Goal: Task Accomplishment & Management: Complete application form

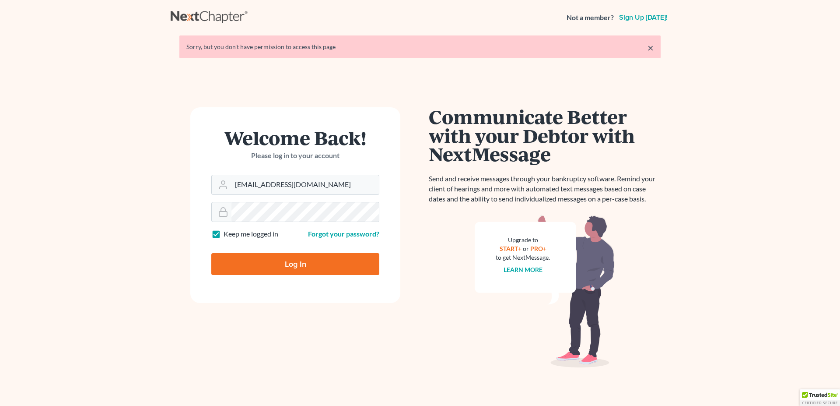
click at [313, 268] on input "Log In" at bounding box center [295, 264] width 168 height 22
type input "Thinking..."
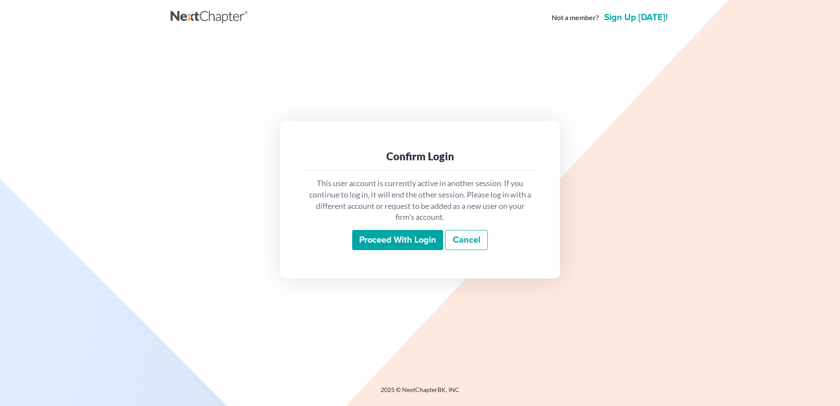
click at [400, 240] on input "Proceed with login" at bounding box center [397, 240] width 91 height 20
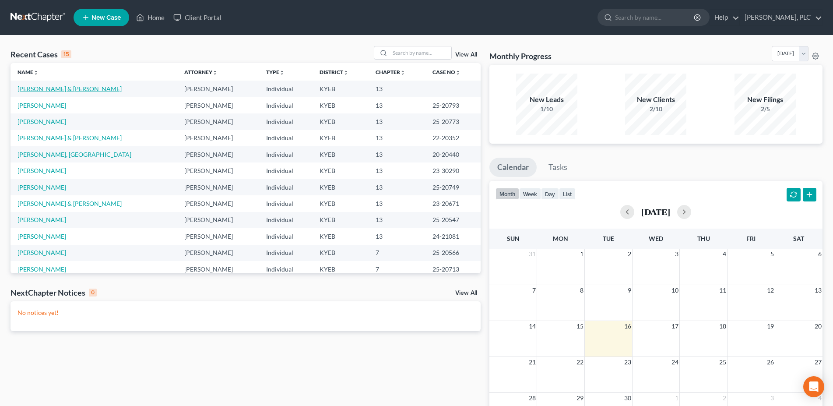
click at [46, 89] on link "[PERSON_NAME] & [PERSON_NAME]" at bounding box center [70, 88] width 104 height 7
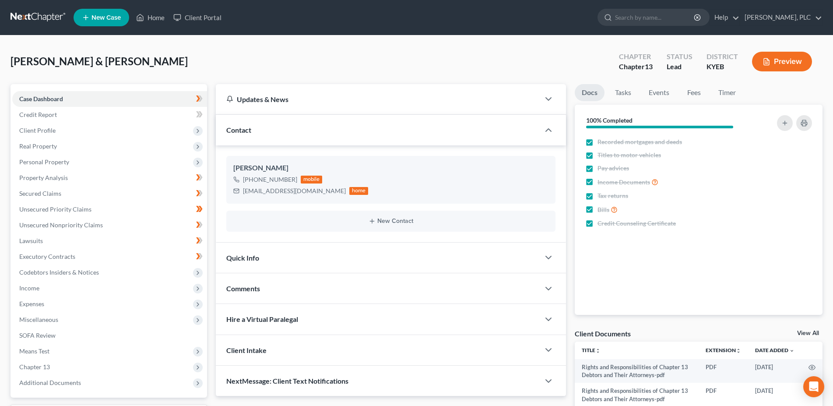
click at [791, 64] on button "Preview" at bounding box center [782, 62] width 60 height 20
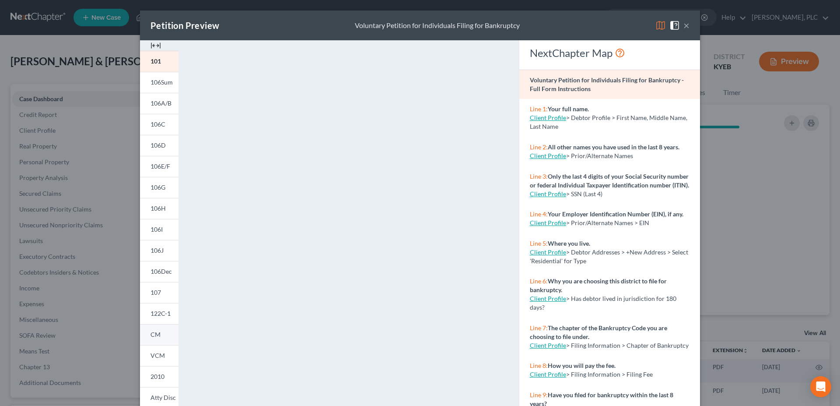
click at [155, 332] on span "CM" at bounding box center [156, 333] width 10 height 7
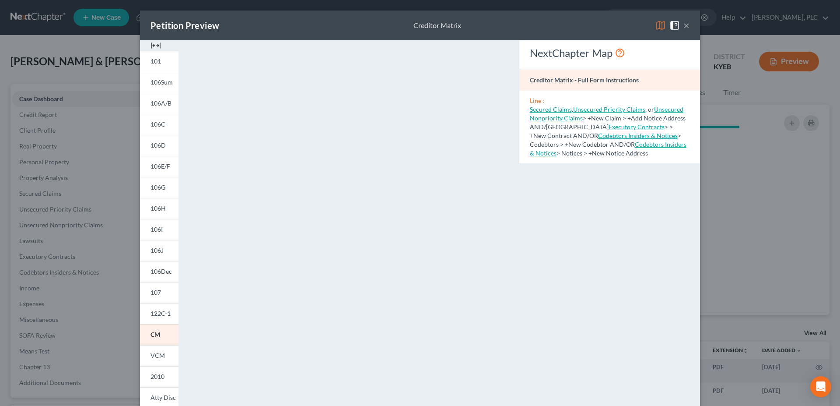
click at [685, 27] on button "×" at bounding box center [687, 25] width 6 height 11
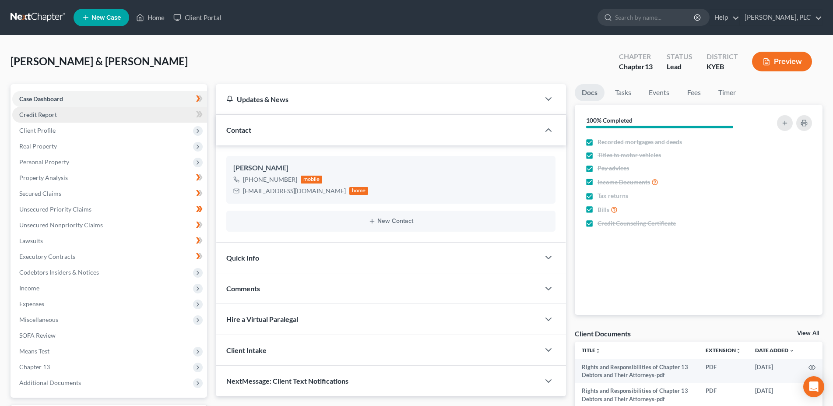
click at [47, 115] on span "Credit Report" at bounding box center [38, 114] width 38 height 7
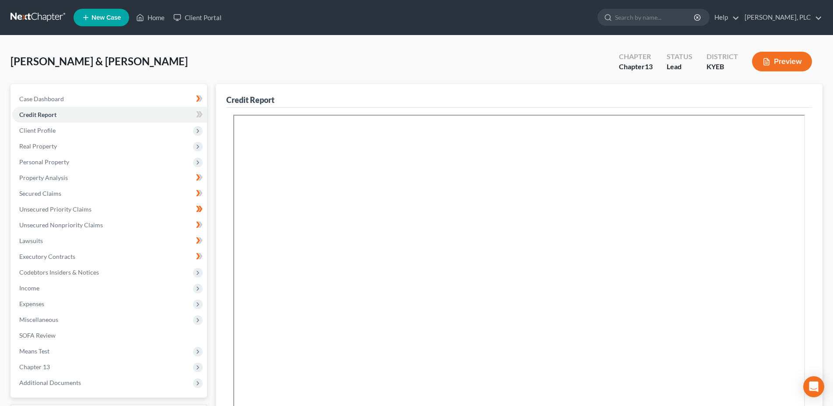
drag, startPoint x: 39, startPoint y: 131, endPoint x: 35, endPoint y: 138, distance: 8.0
click at [39, 132] on span "Client Profile" at bounding box center [37, 129] width 36 height 7
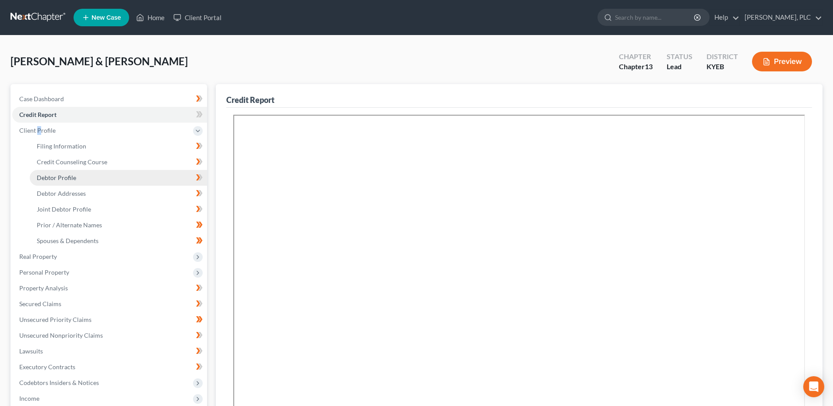
click at [74, 180] on span "Debtor Profile" at bounding box center [56, 177] width 39 height 7
select select "1"
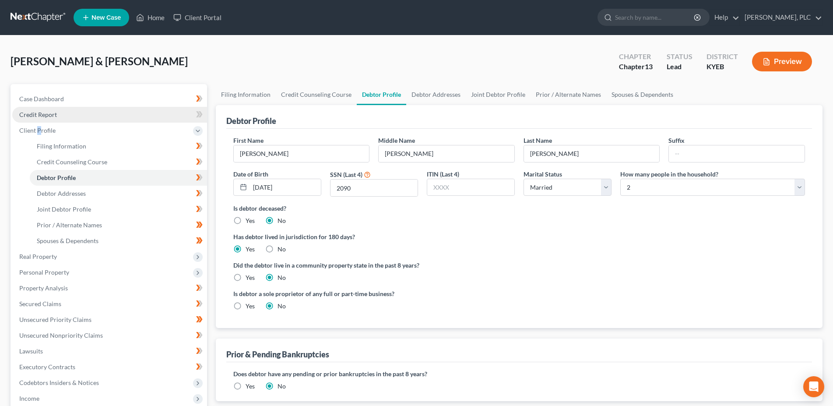
click at [47, 116] on span "Credit Report" at bounding box center [38, 114] width 38 height 7
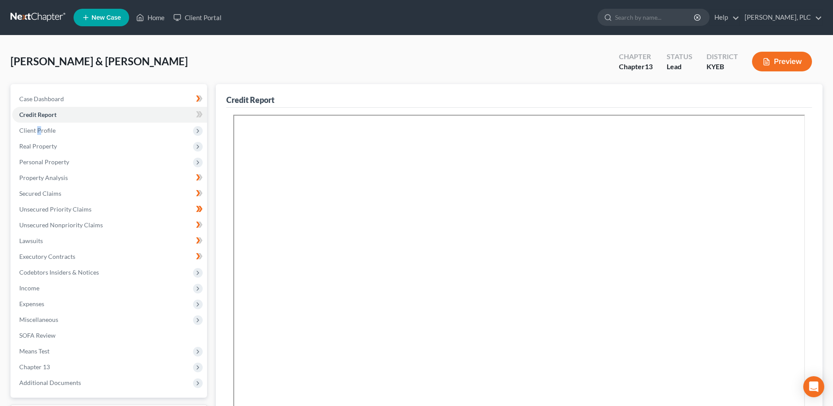
scroll to position [168, 0]
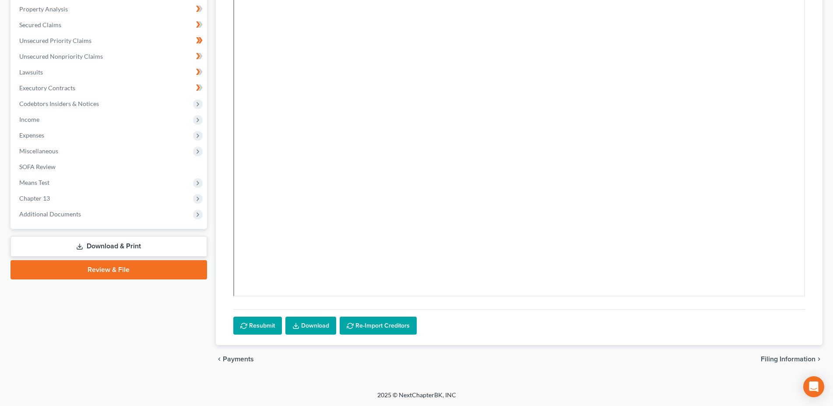
click at [130, 241] on link "Download & Print" at bounding box center [109, 246] width 196 height 21
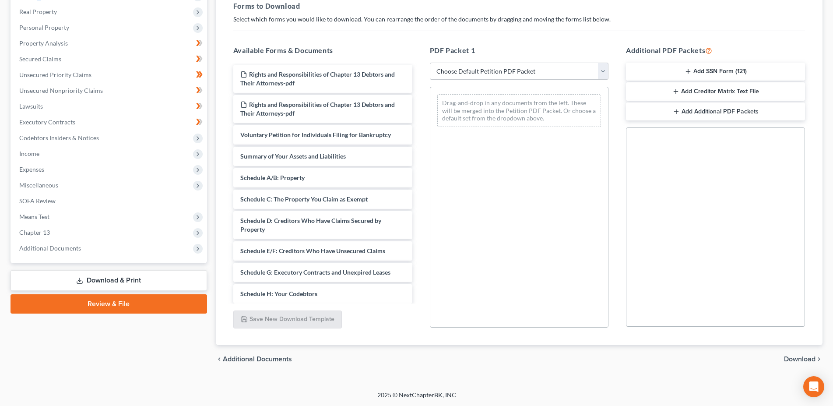
click at [723, 71] on button "Add SSN Form (121)" at bounding box center [715, 72] width 179 height 18
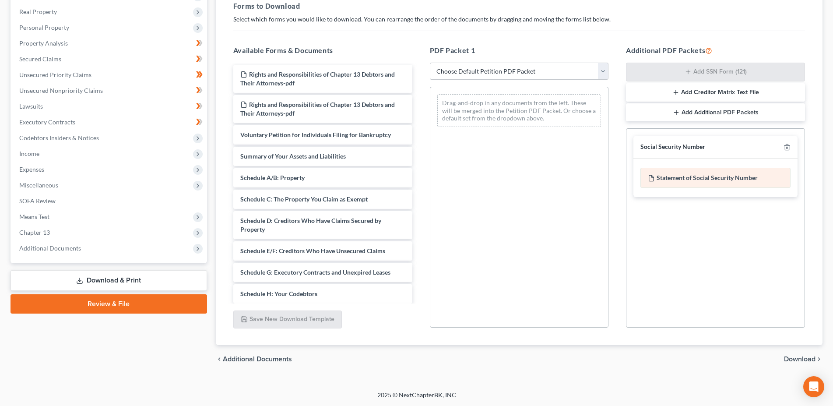
click at [718, 179] on div "Statement of Social Security Number" at bounding box center [715, 178] width 150 height 20
click at [704, 174] on div "Statement of Social Security Number" at bounding box center [715, 178] width 150 height 20
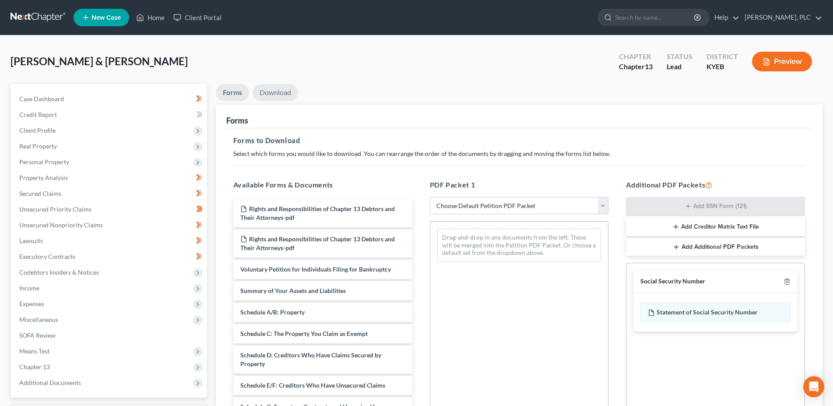
click at [268, 91] on link "Download" at bounding box center [275, 92] width 46 height 17
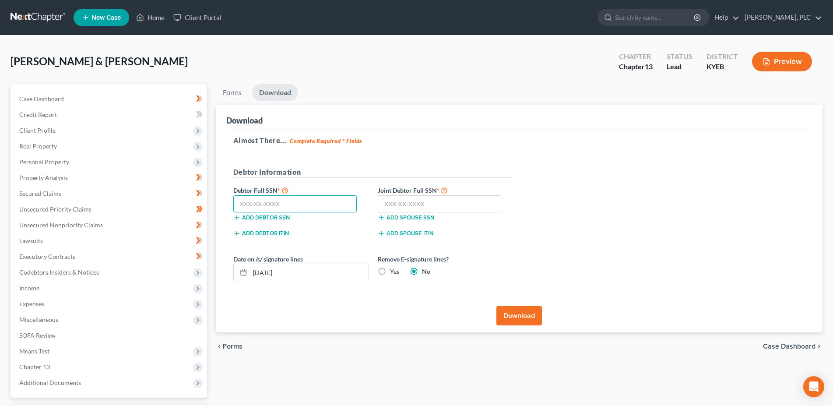
click at [253, 210] on input "text" at bounding box center [295, 204] width 124 height 18
type input "400-06-2090"
click at [391, 201] on input "text" at bounding box center [440, 204] width 124 height 18
type input "400-17-6252"
click at [522, 316] on button "Download" at bounding box center [519, 315] width 46 height 19
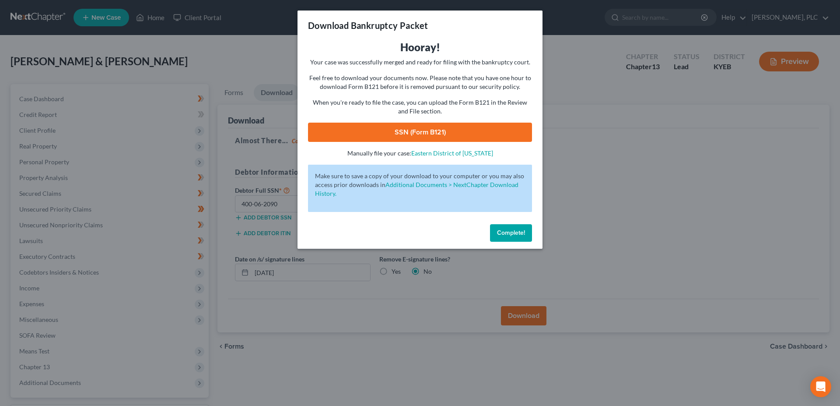
click at [430, 132] on link "SSN (Form B121)" at bounding box center [420, 132] width 224 height 19
drag, startPoint x: 519, startPoint y: 230, endPoint x: 534, endPoint y: 232, distance: 15.4
click at [519, 231] on span "Complete!" at bounding box center [511, 232] width 28 height 7
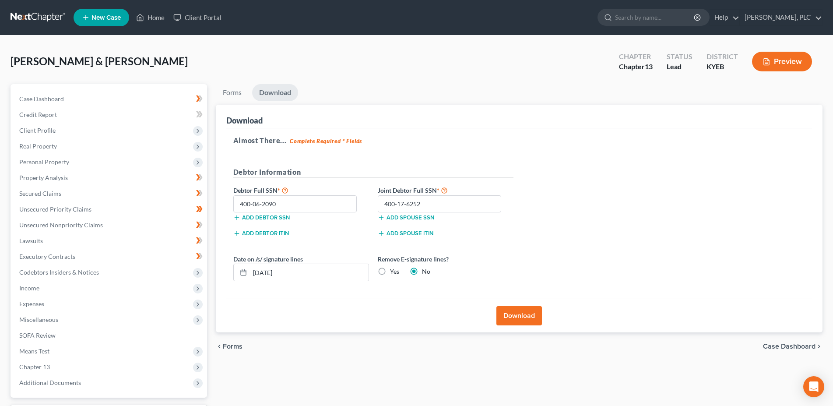
click at [796, 67] on button "Preview" at bounding box center [782, 62] width 60 height 20
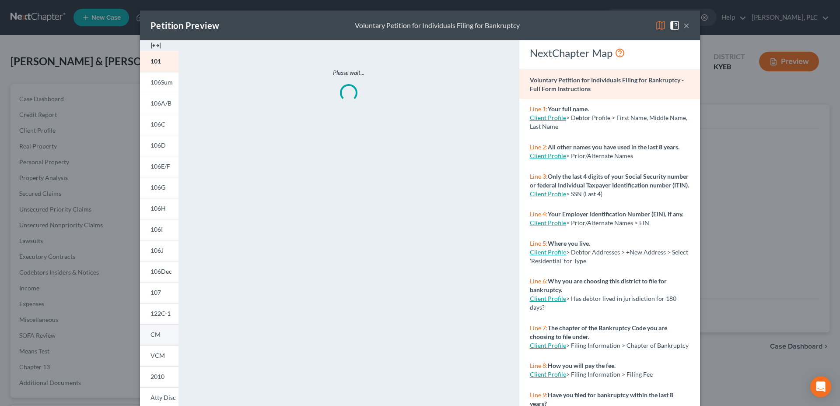
click at [158, 338] on link "CM" at bounding box center [159, 334] width 39 height 21
